Goal: Find specific page/section: Find specific page/section

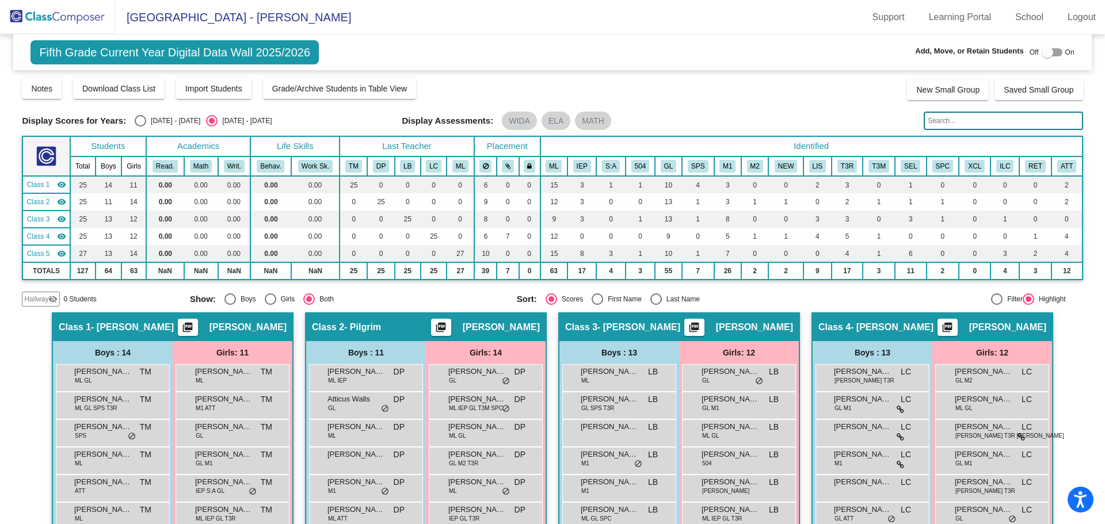
scroll to position [230, 0]
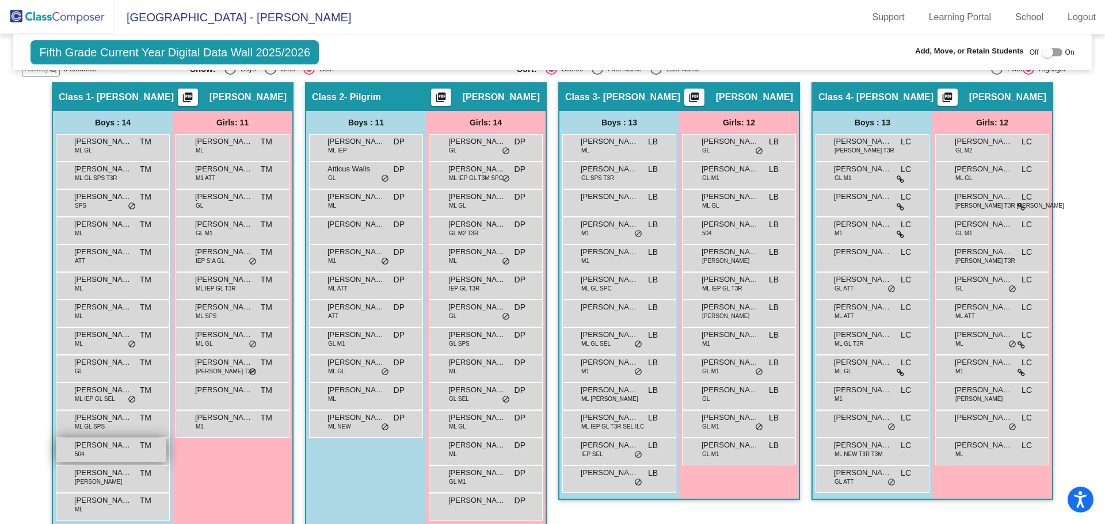
click at [99, 456] on div "[PERSON_NAME] 504 TM lock do_not_disturb_alt" at bounding box center [111, 451] width 110 height 24
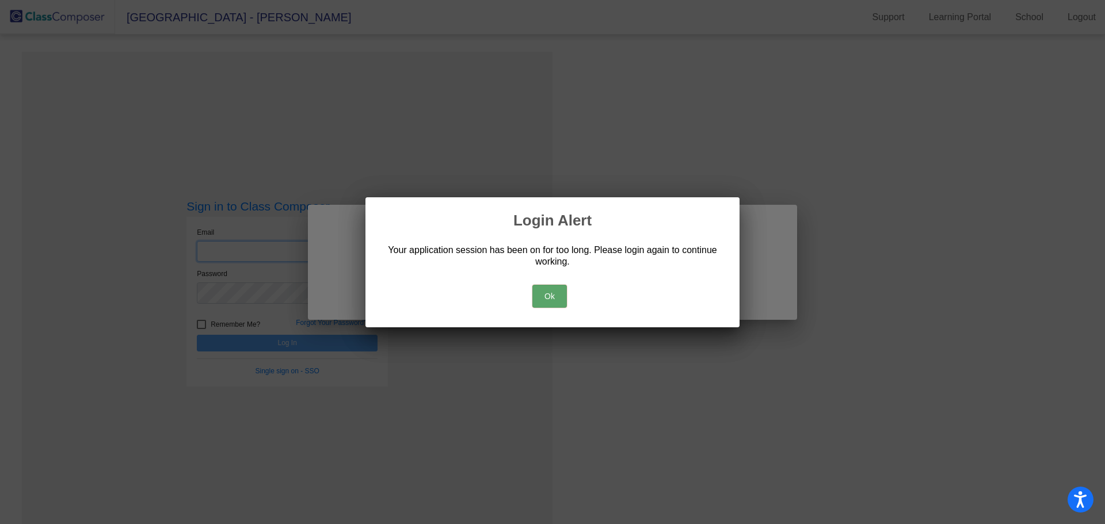
type input "[PERSON_NAME][EMAIL_ADDRESS][PERSON_NAME][DOMAIN_NAME]"
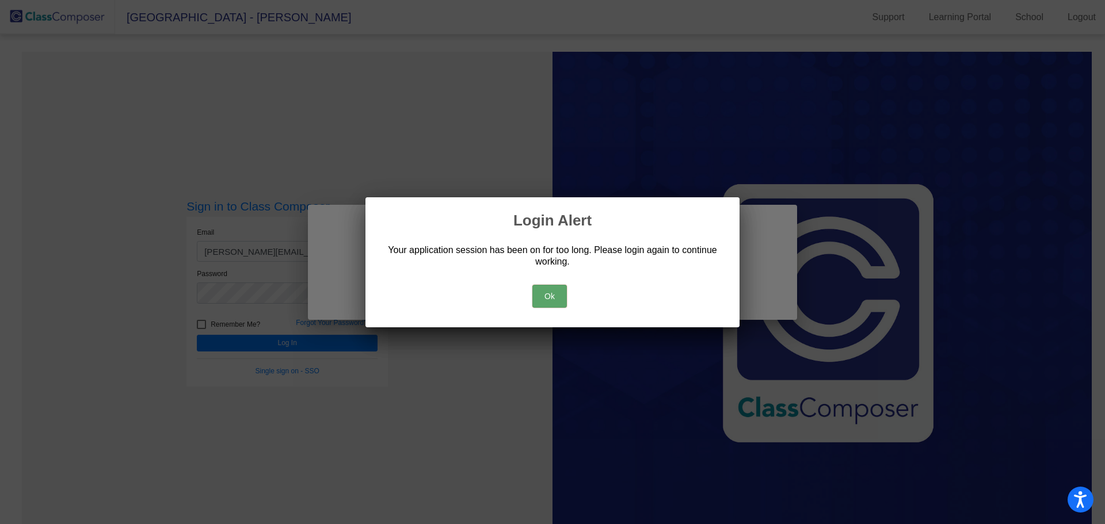
click at [546, 296] on button "Ok" at bounding box center [549, 296] width 35 height 23
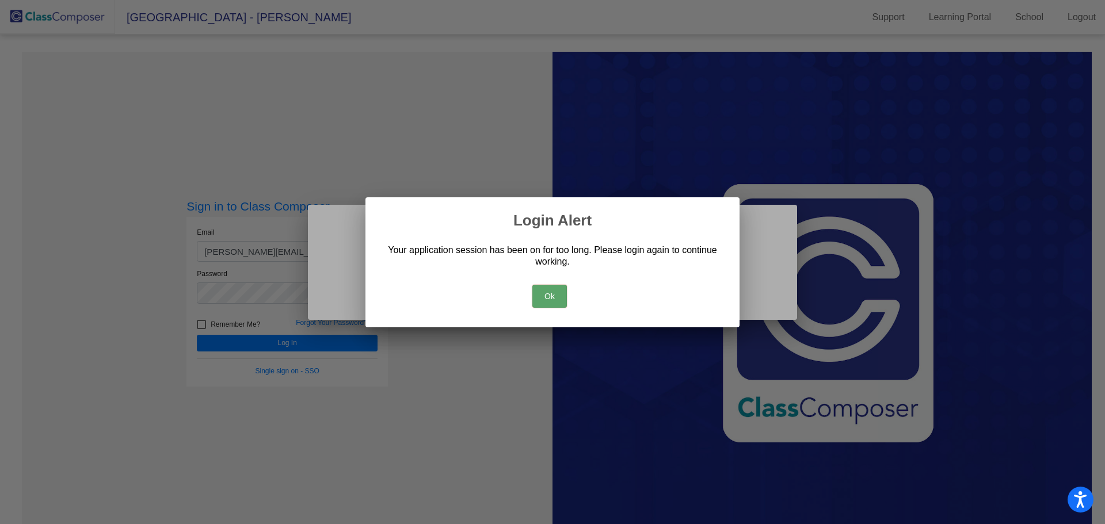
click at [548, 293] on button "Ok" at bounding box center [549, 296] width 35 height 23
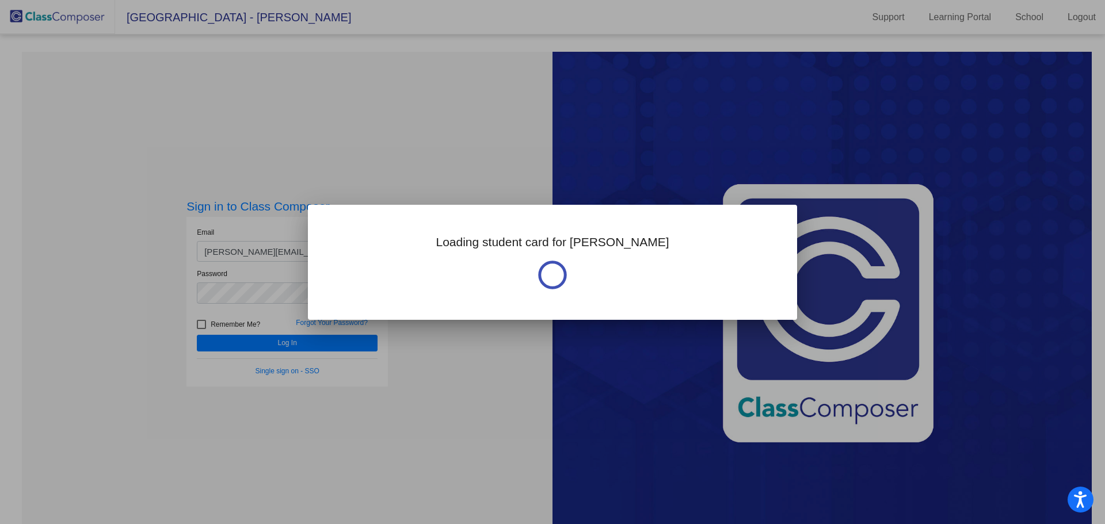
click at [333, 345] on div at bounding box center [552, 262] width 1105 height 524
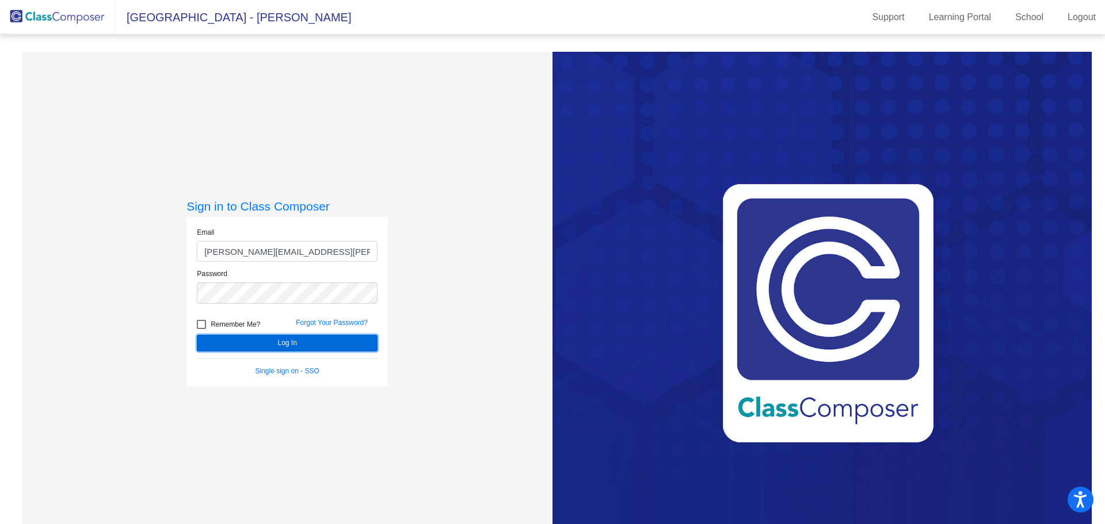
click at [333, 345] on button "Log In" at bounding box center [287, 343] width 181 height 17
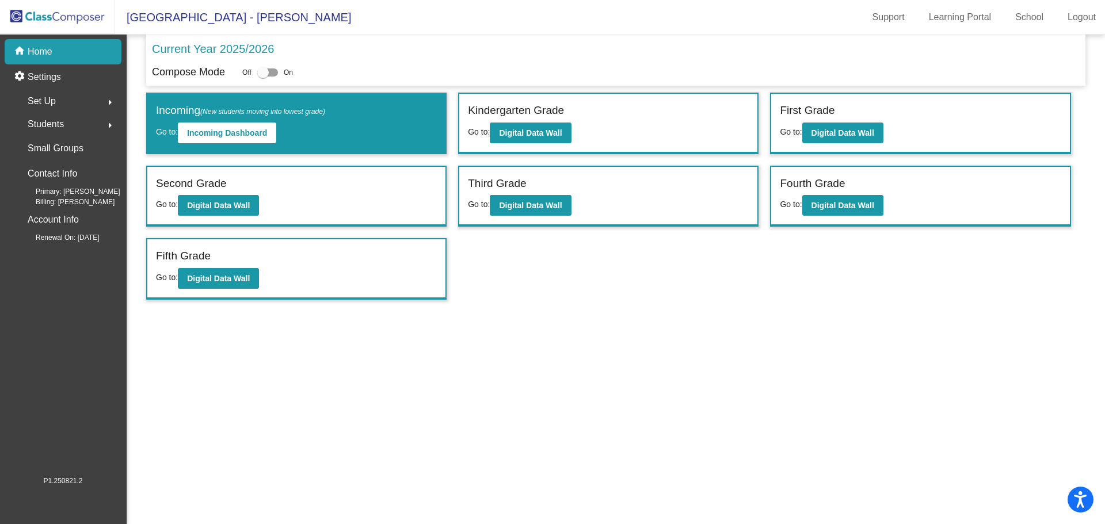
drag, startPoint x: 40, startPoint y: 17, endPoint x: 126, endPoint y: 41, distance: 89.7
click at [40, 17] on img at bounding box center [57, 17] width 115 height 34
click at [224, 201] on b "Digital Data Wall" at bounding box center [218, 205] width 63 height 9
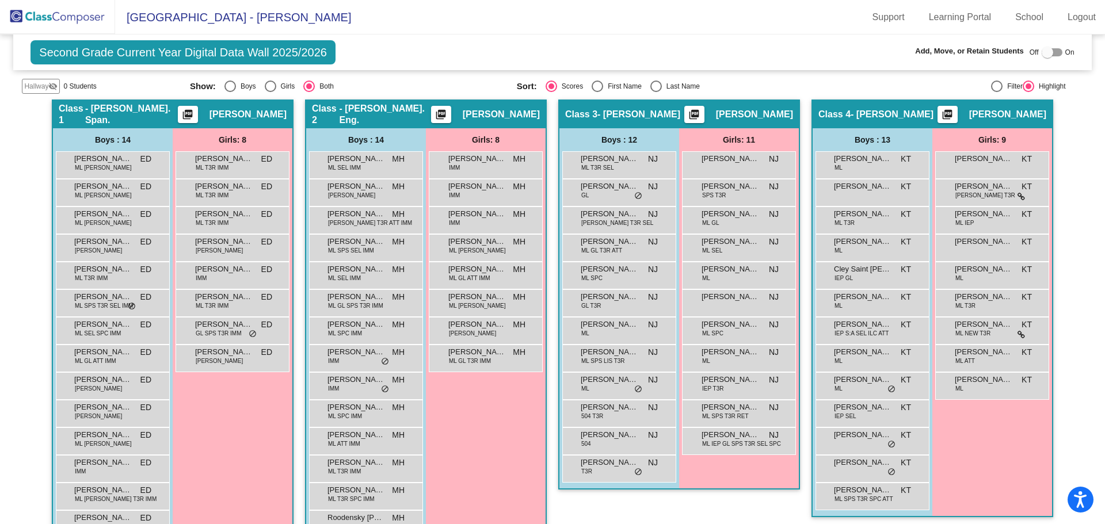
scroll to position [288, 0]
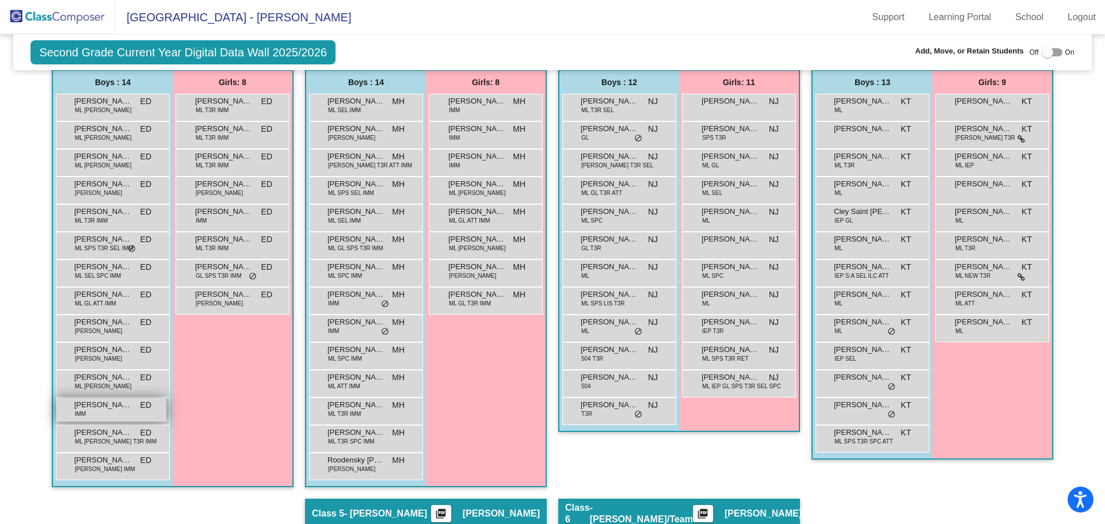
click at [111, 414] on div "[PERSON_NAME] [PERSON_NAME] lock do_not_disturb_alt" at bounding box center [111, 410] width 110 height 24
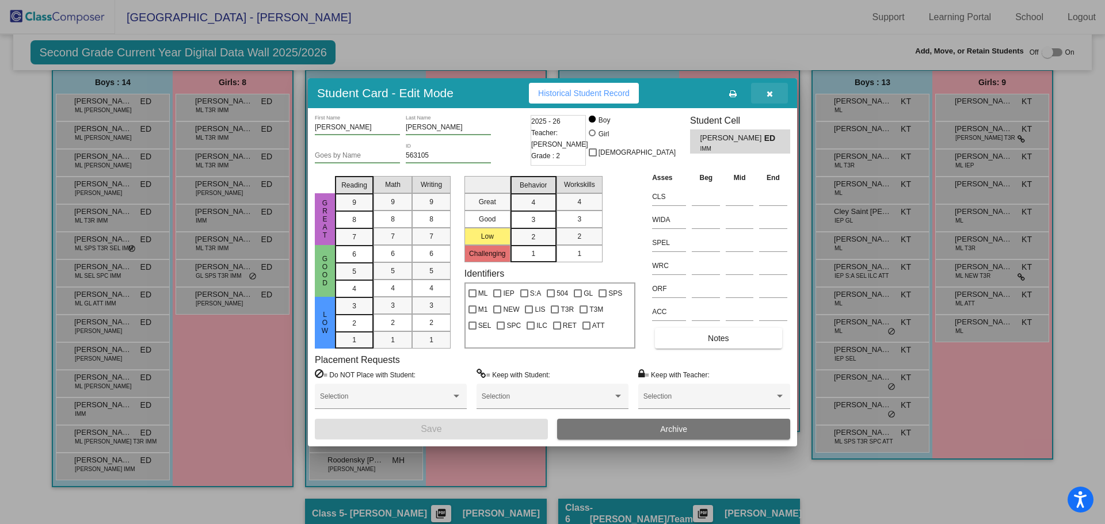
click at [764, 88] on button "button" at bounding box center [769, 93] width 37 height 21
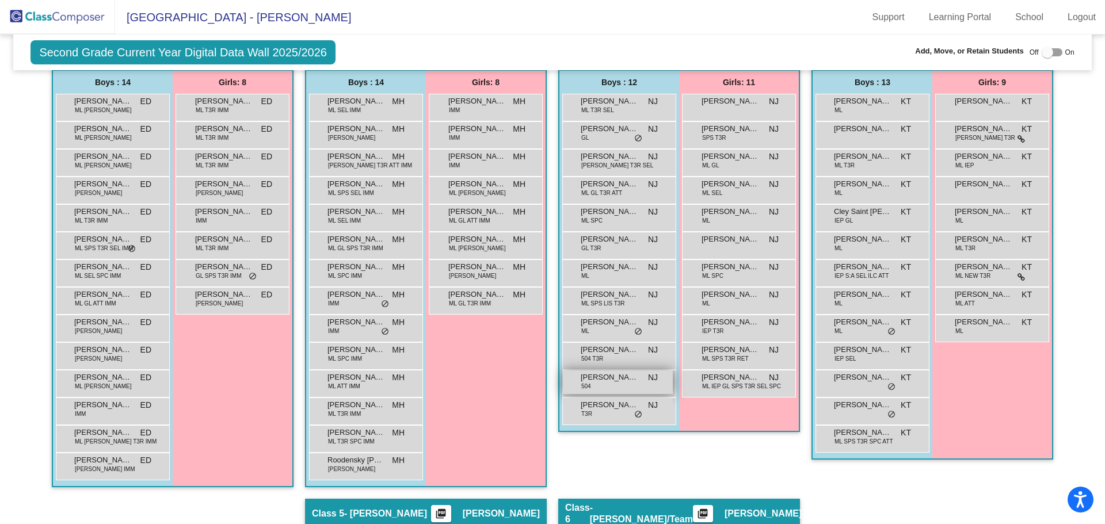
click at [627, 391] on div "[PERSON_NAME] 504 NJ lock do_not_disturb_alt" at bounding box center [618, 383] width 110 height 24
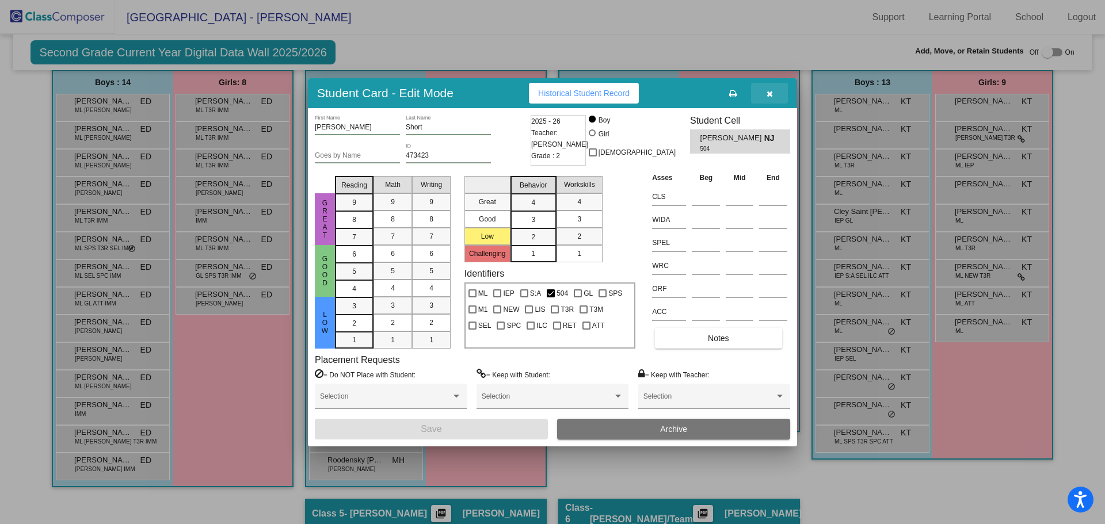
click at [770, 93] on icon "button" at bounding box center [770, 94] width 6 height 8
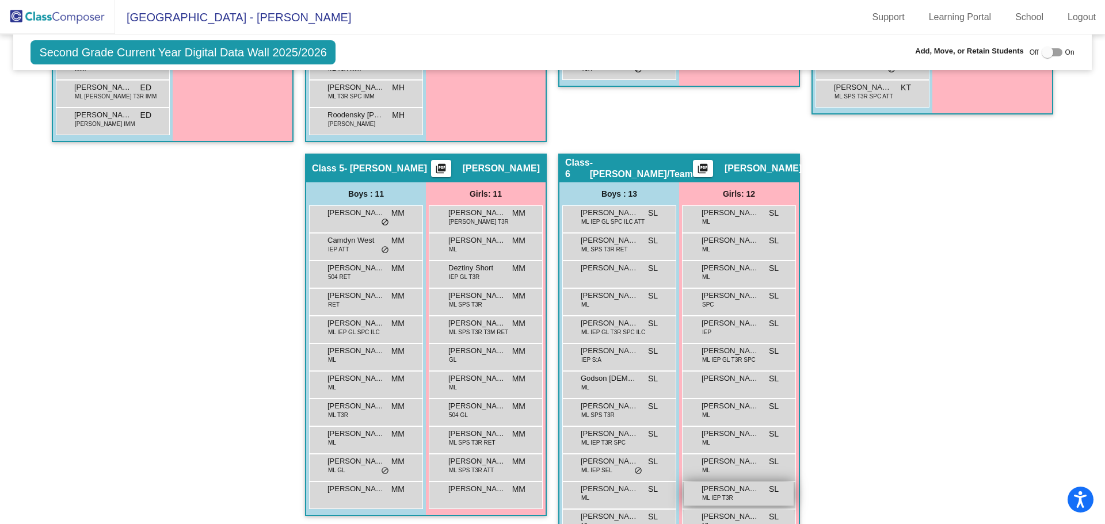
scroll to position [692, 0]
